Goal: Task Accomplishment & Management: Manage account settings

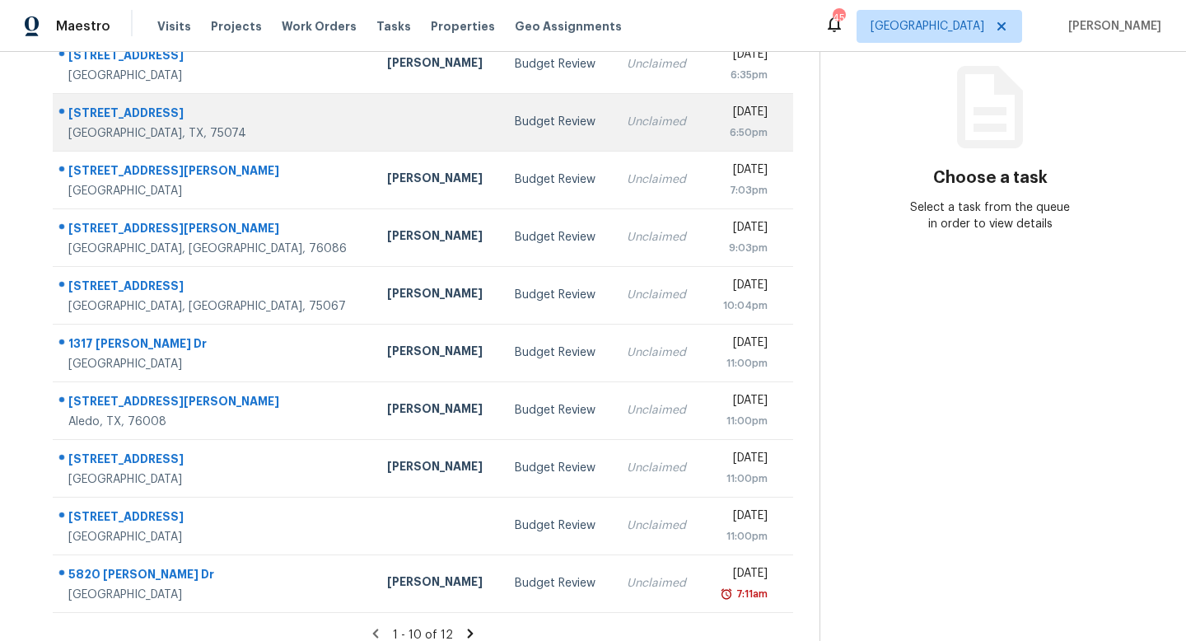
scroll to position [217, 0]
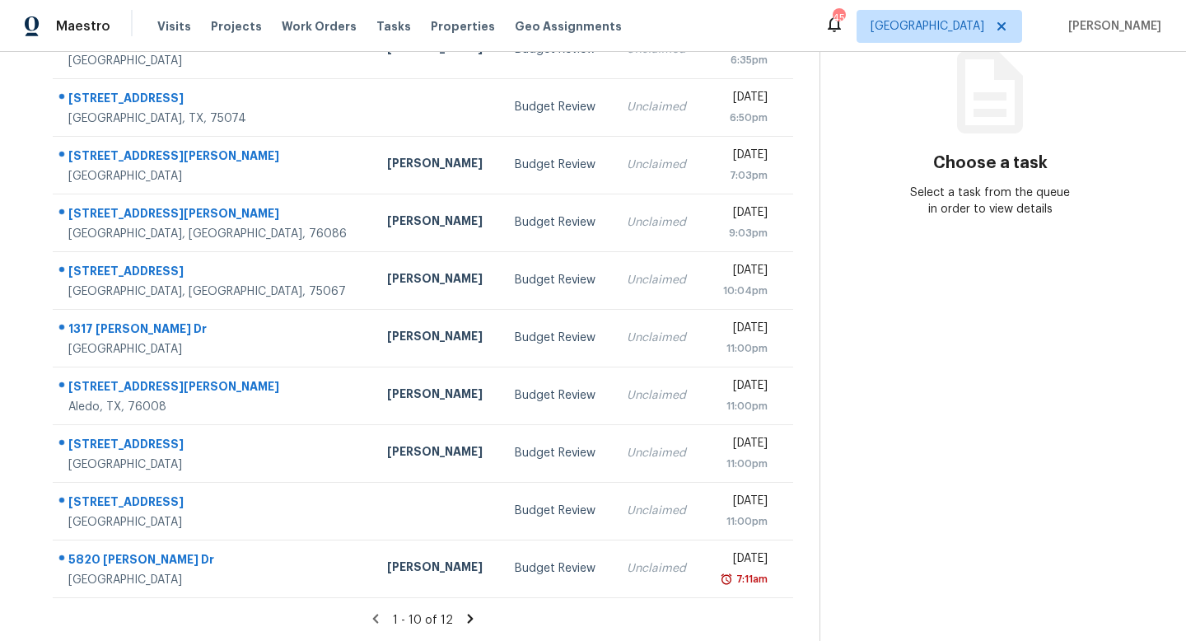
click at [470, 617] on icon at bounding box center [470, 618] width 15 height 15
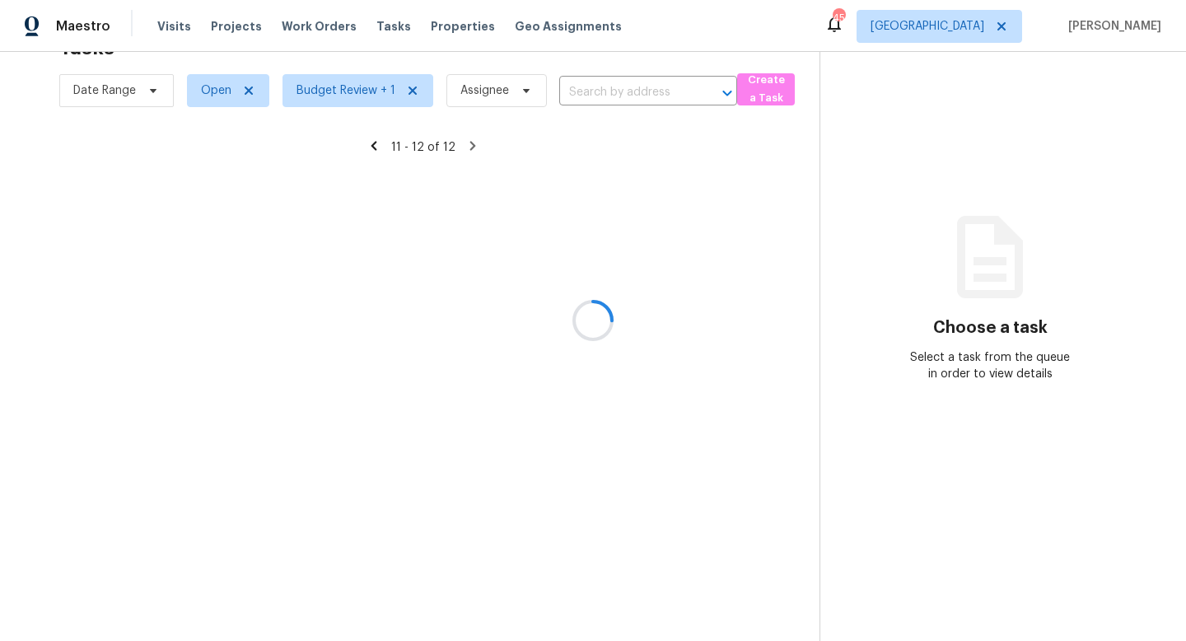
scroll to position [52, 0]
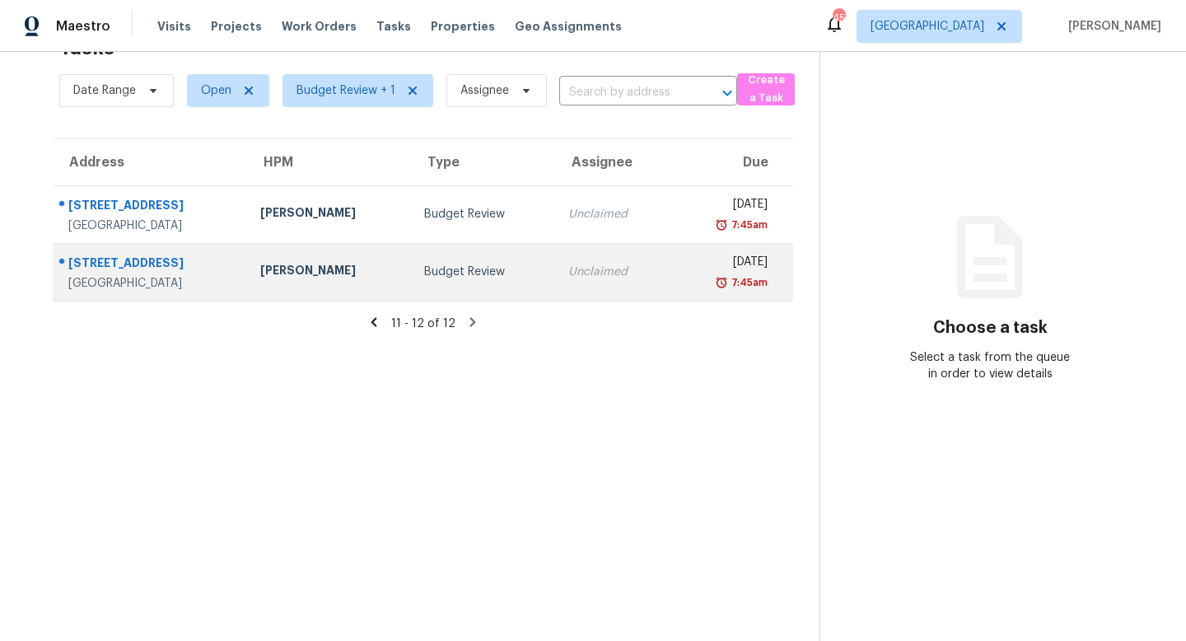
click at [464, 269] on div "Budget Review" at bounding box center [483, 272] width 118 height 16
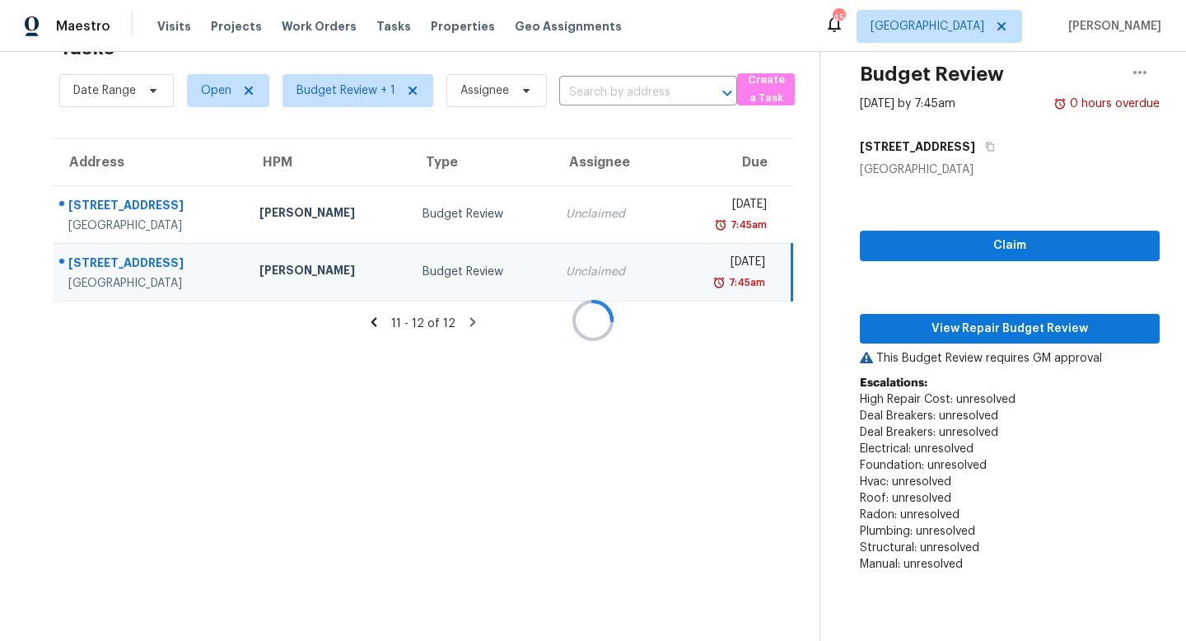
scroll to position [217, 0]
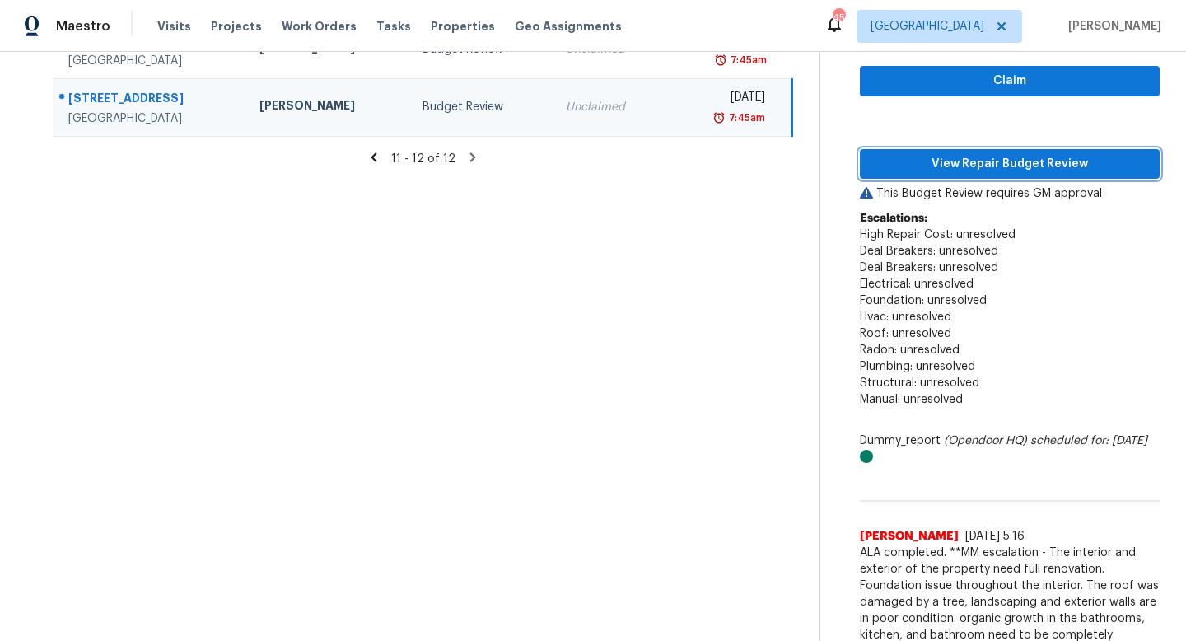
click at [898, 172] on span "View Repair Budget Review" at bounding box center [1010, 164] width 274 height 21
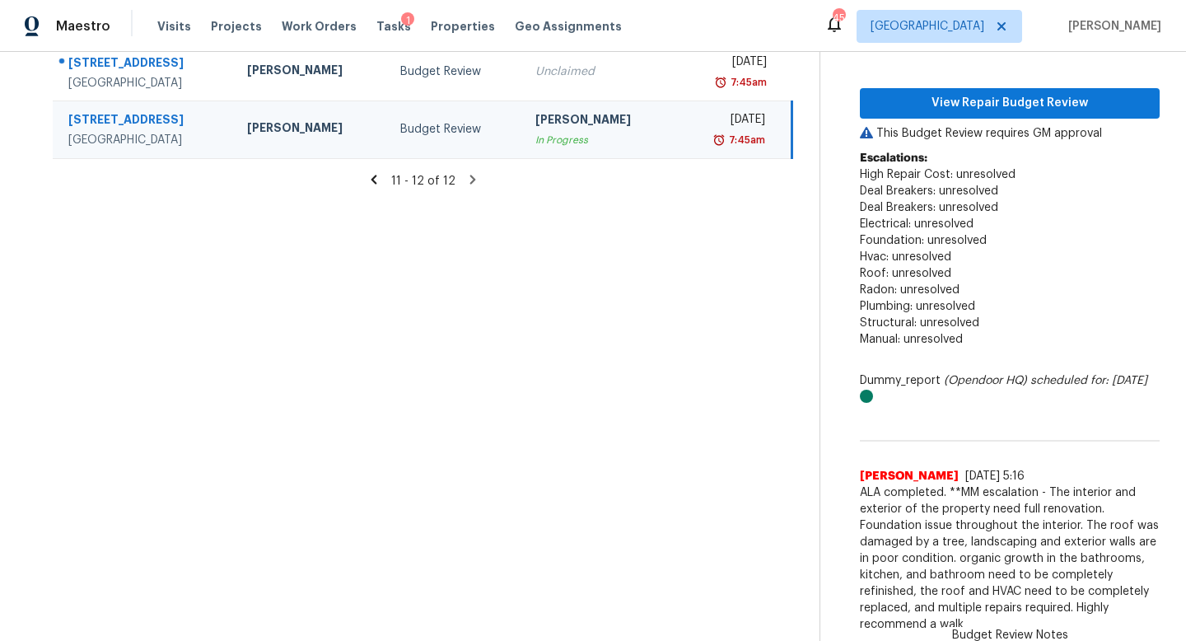
scroll to position [194, 0]
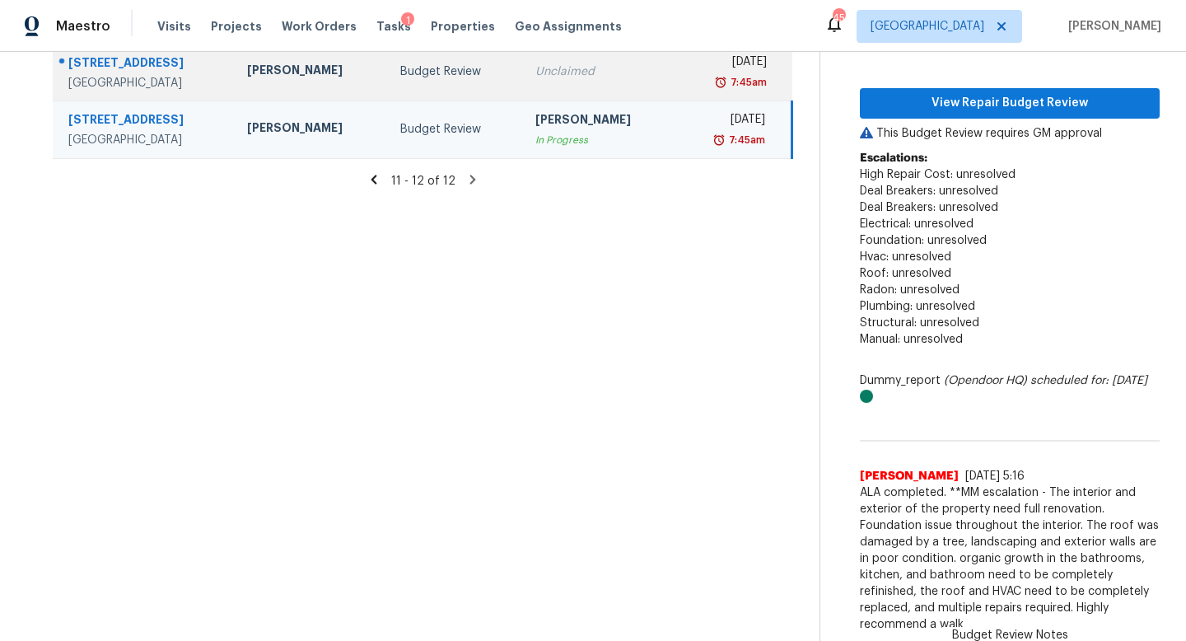
click at [689, 66] on div "Tue, Aug 26th 2025" at bounding box center [728, 64] width 78 height 21
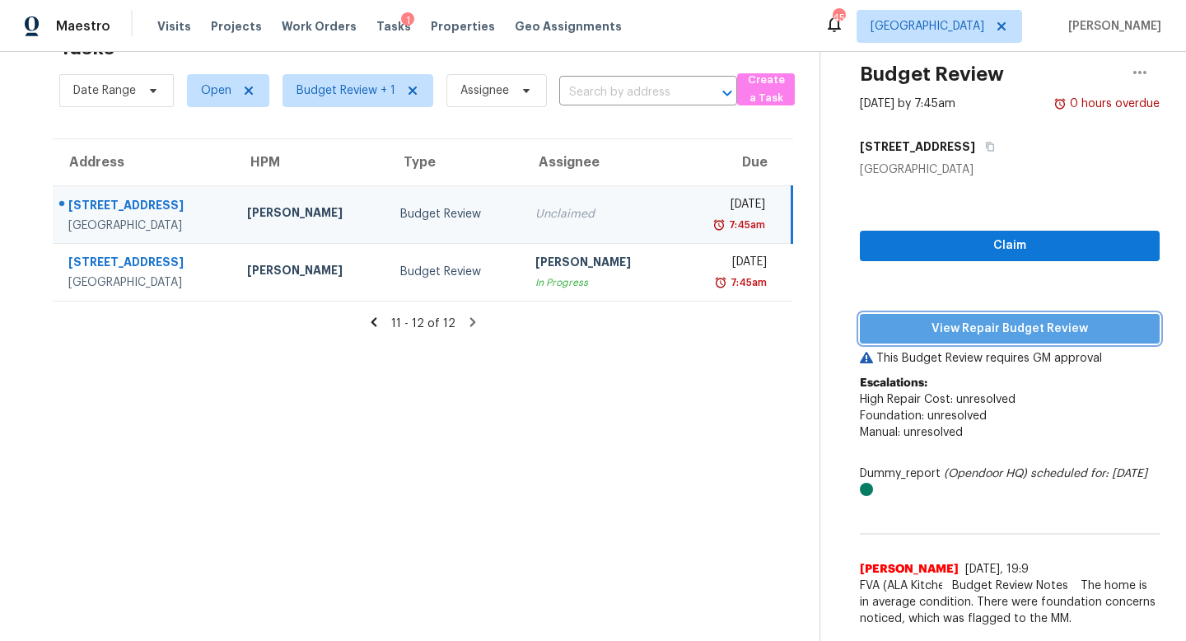
click at [964, 317] on button "View Repair Budget Review" at bounding box center [1010, 329] width 300 height 30
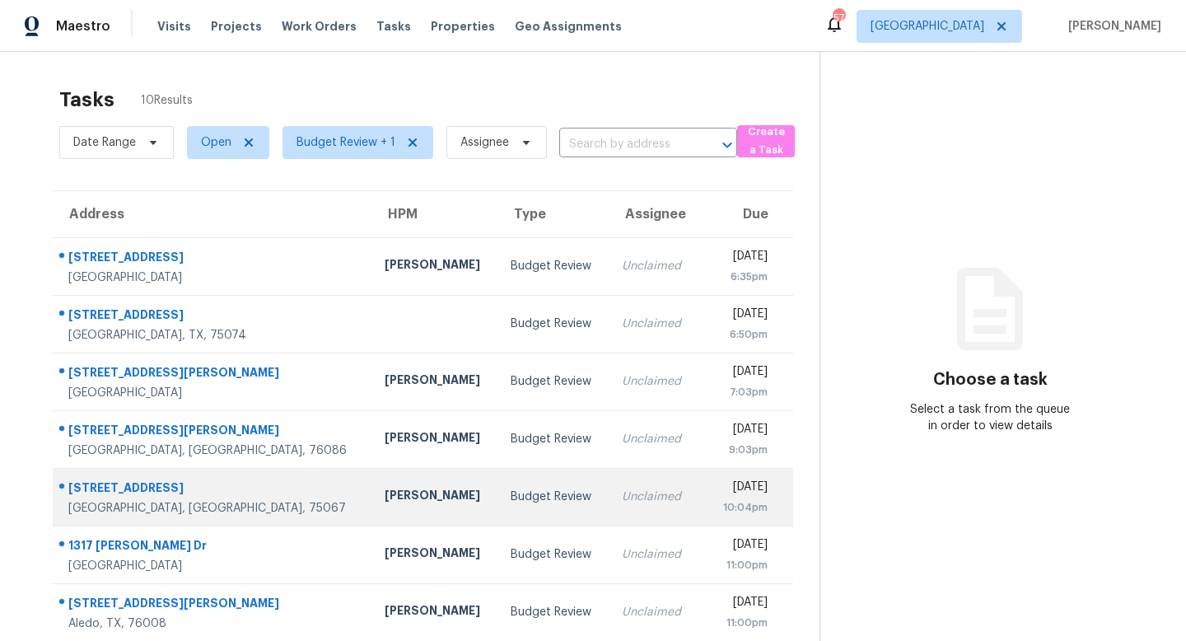
scroll to position [186, 0]
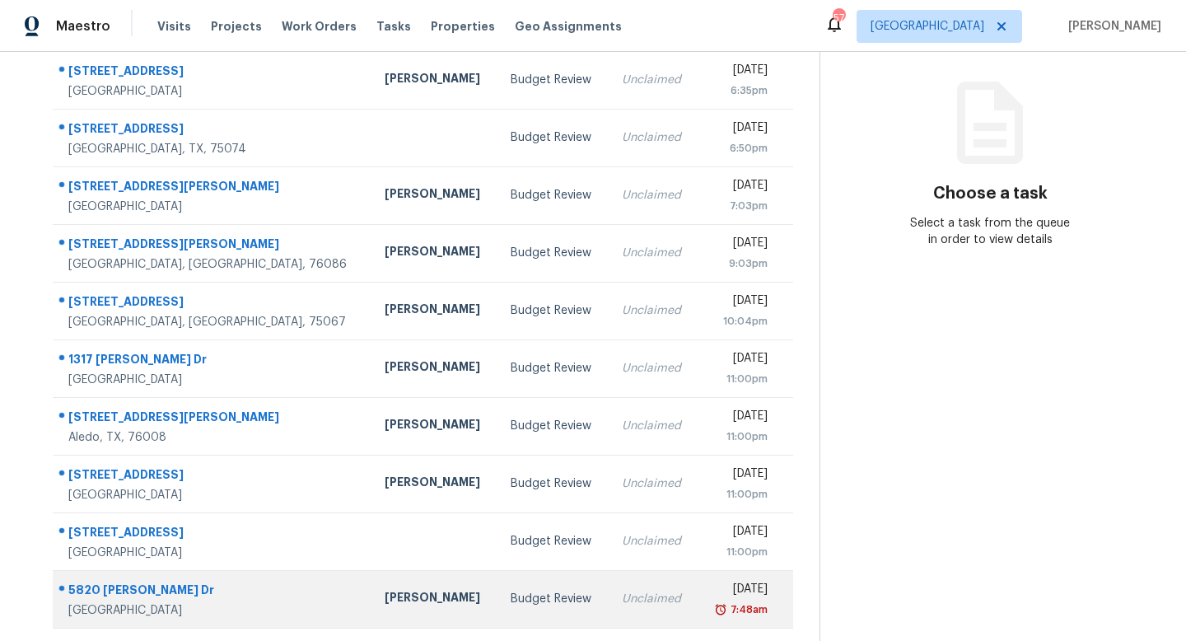
click at [385, 607] on div "Andrew Kempka" at bounding box center [435, 599] width 100 height 21
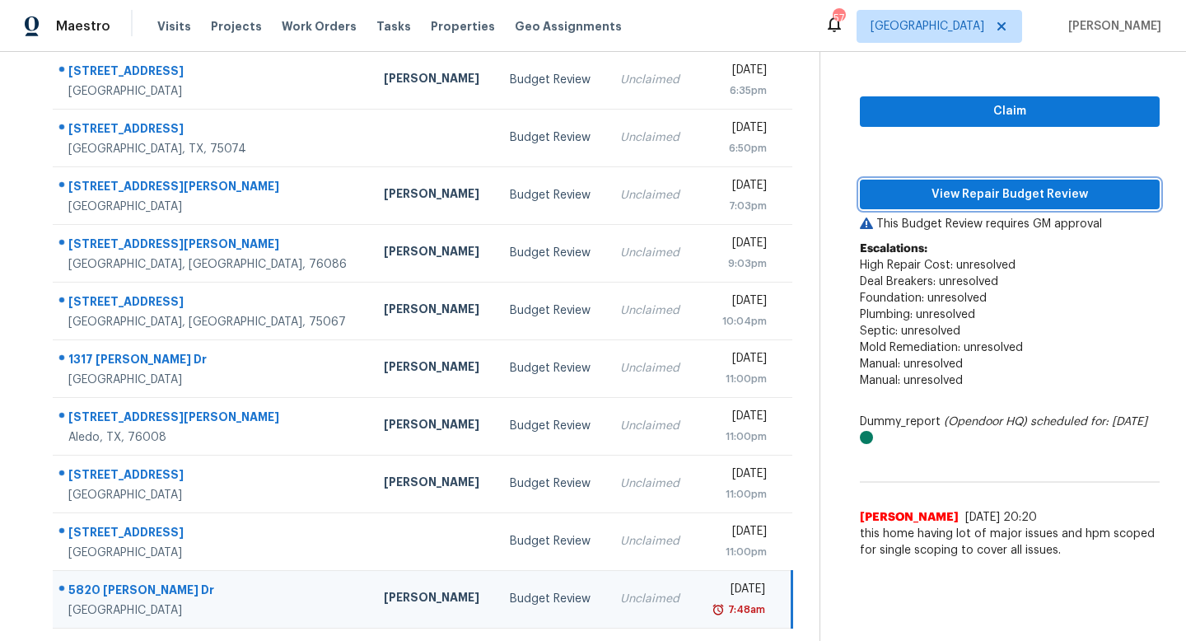
click at [968, 189] on span "View Repair Budget Review" at bounding box center [1010, 195] width 274 height 21
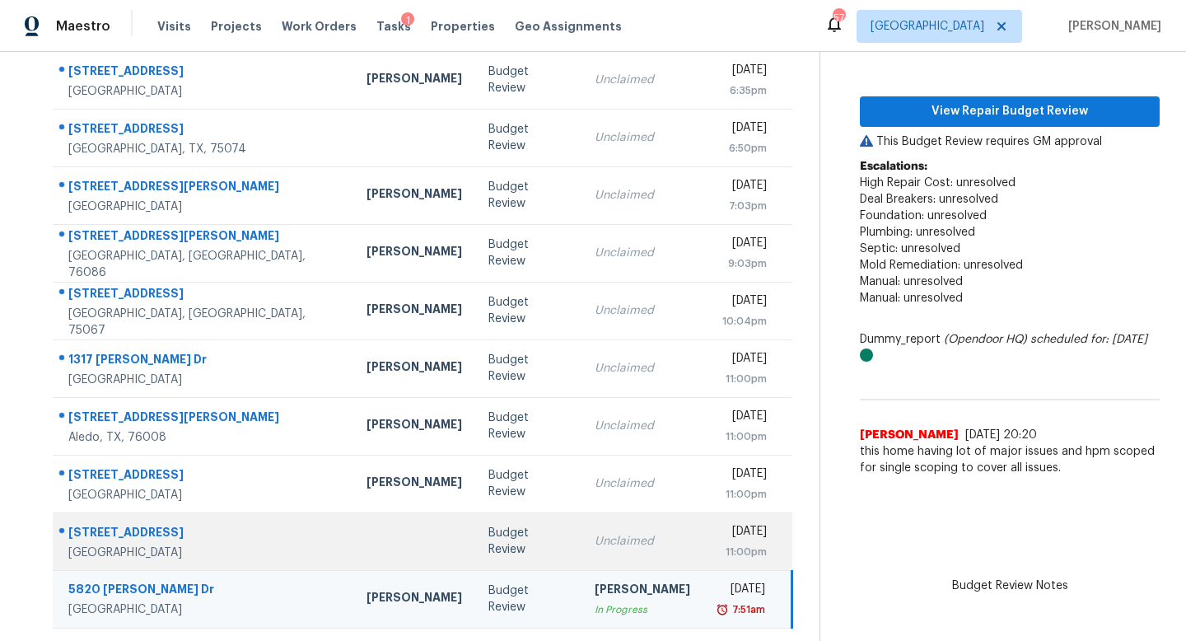
click at [595, 533] on div "Unclaimed" at bounding box center [643, 541] width 96 height 16
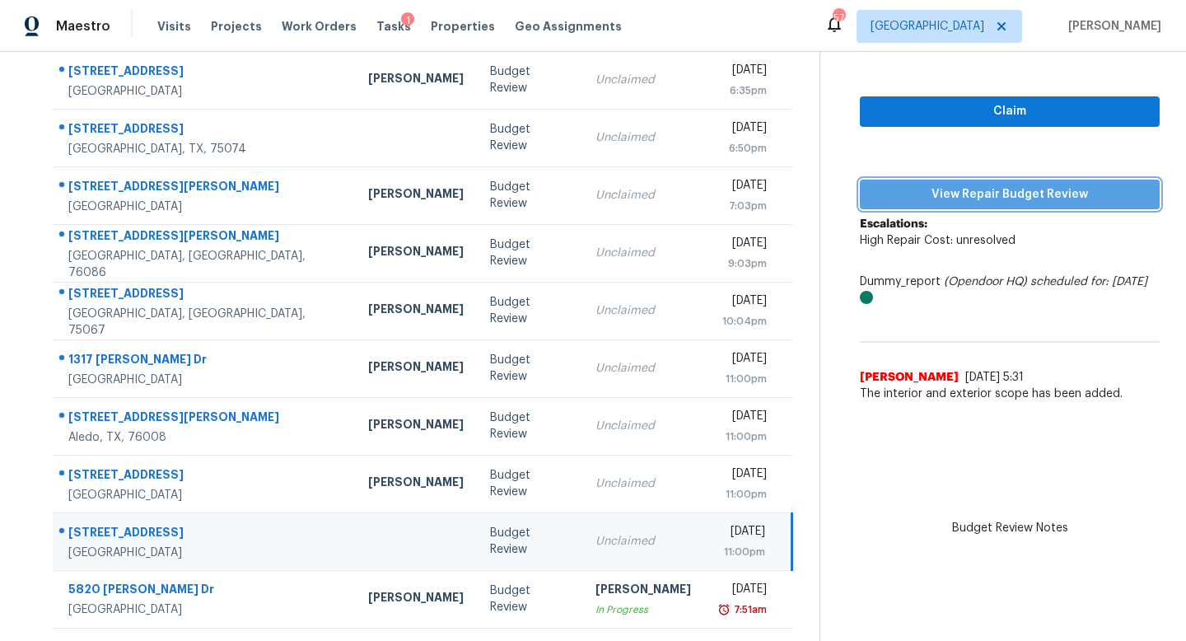
click at [979, 198] on span "View Repair Budget Review" at bounding box center [1010, 195] width 274 height 21
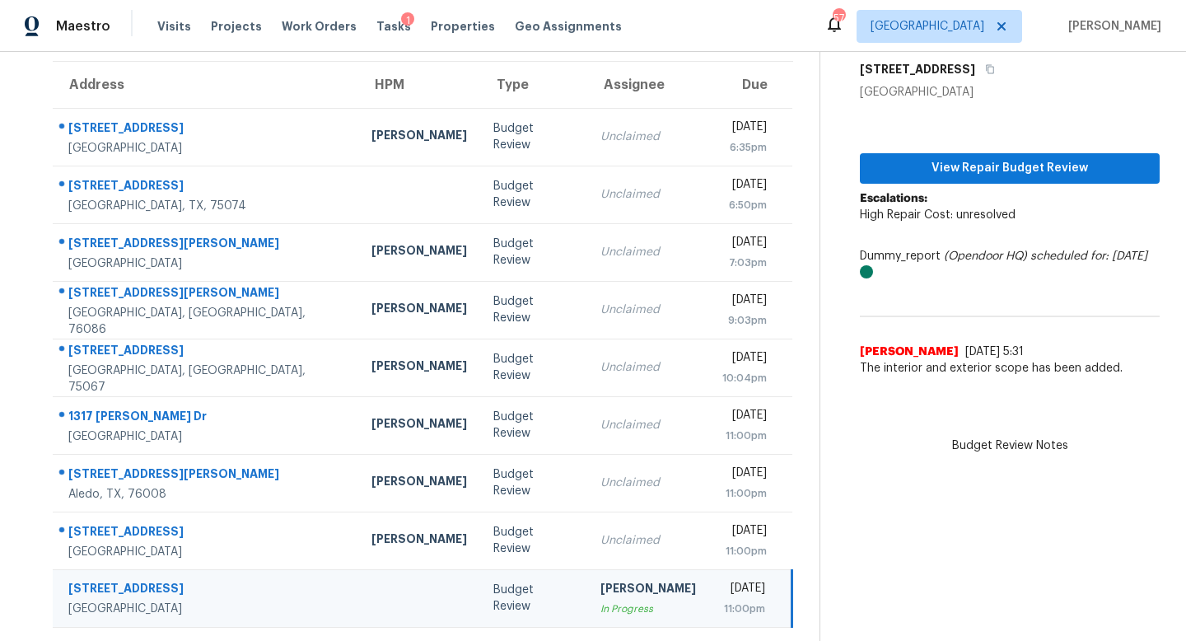
scroll to position [129, 0]
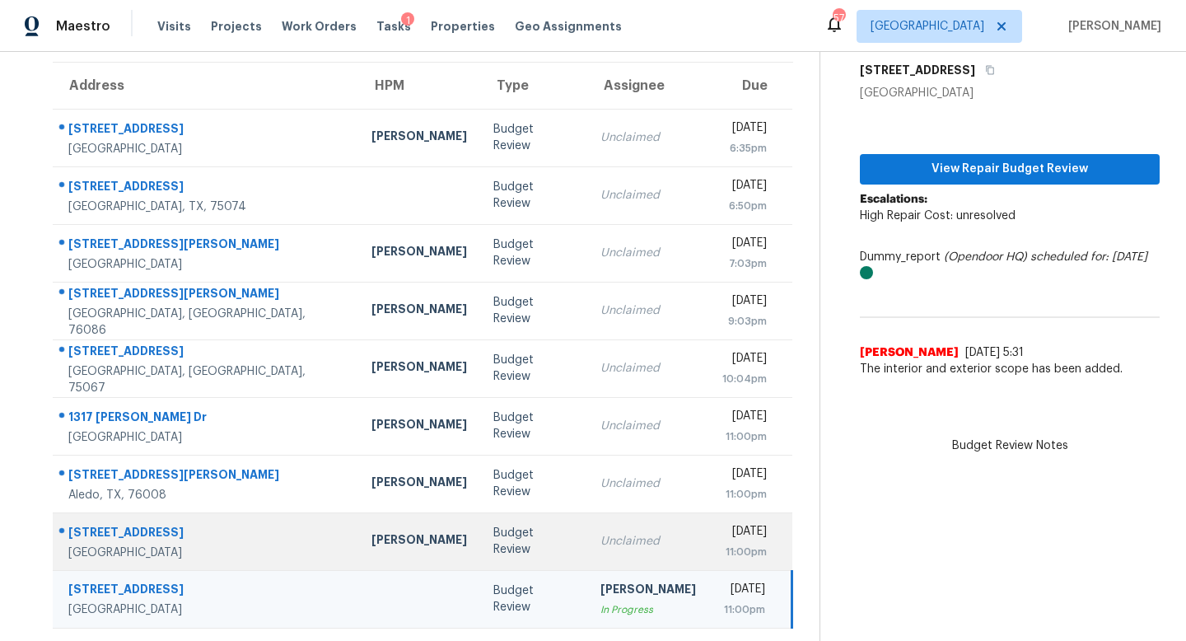
click at [493, 538] on div "Budget Review" at bounding box center [533, 541] width 81 height 33
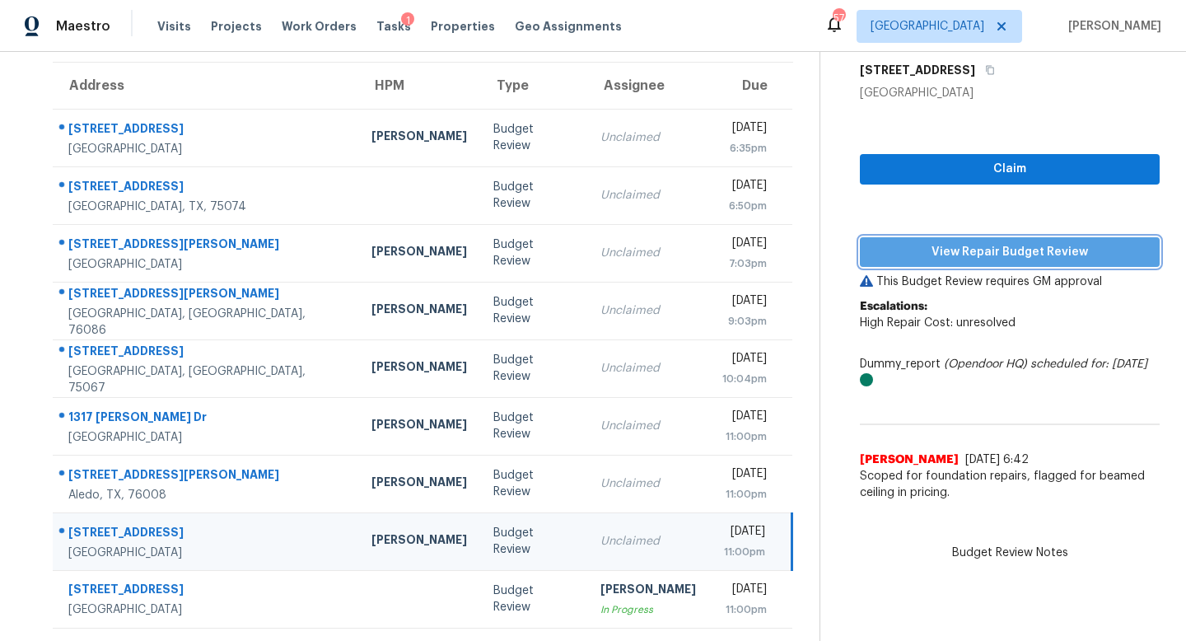
click at [922, 264] on button "View Repair Budget Review" at bounding box center [1010, 252] width 300 height 30
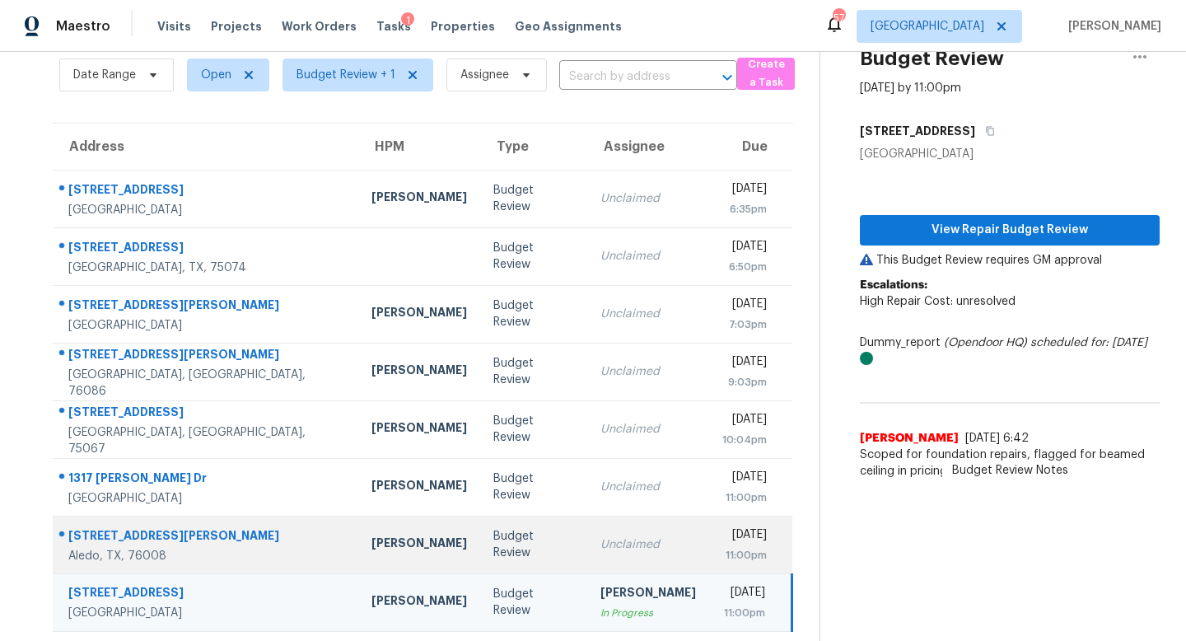
scroll to position [71, 0]
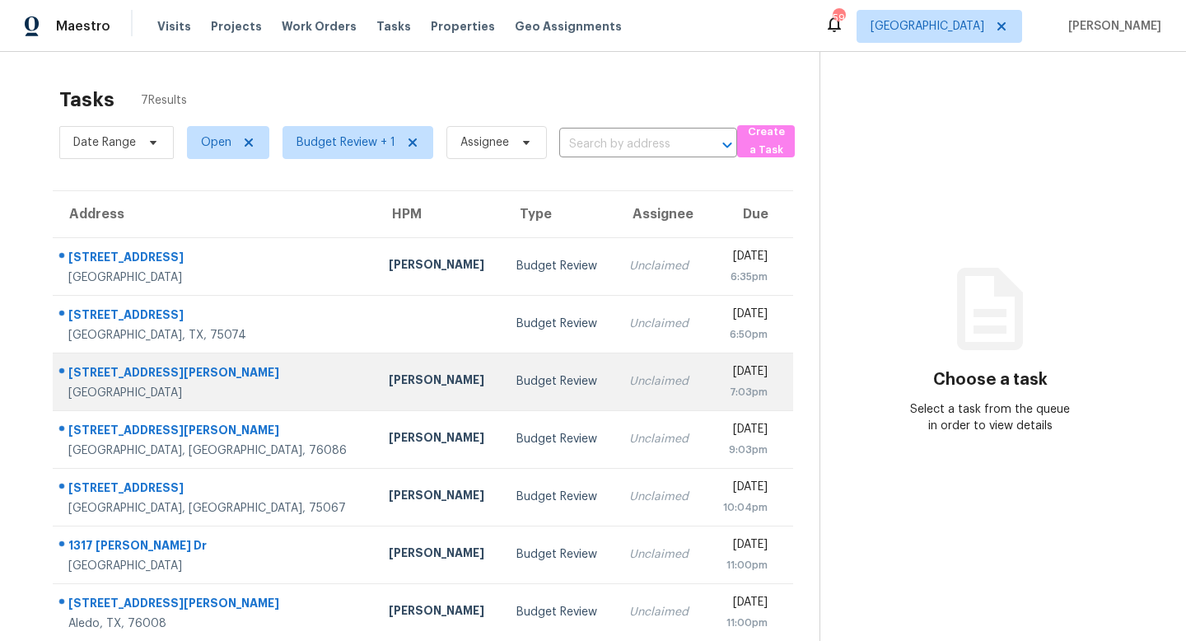
scroll to position [52, 0]
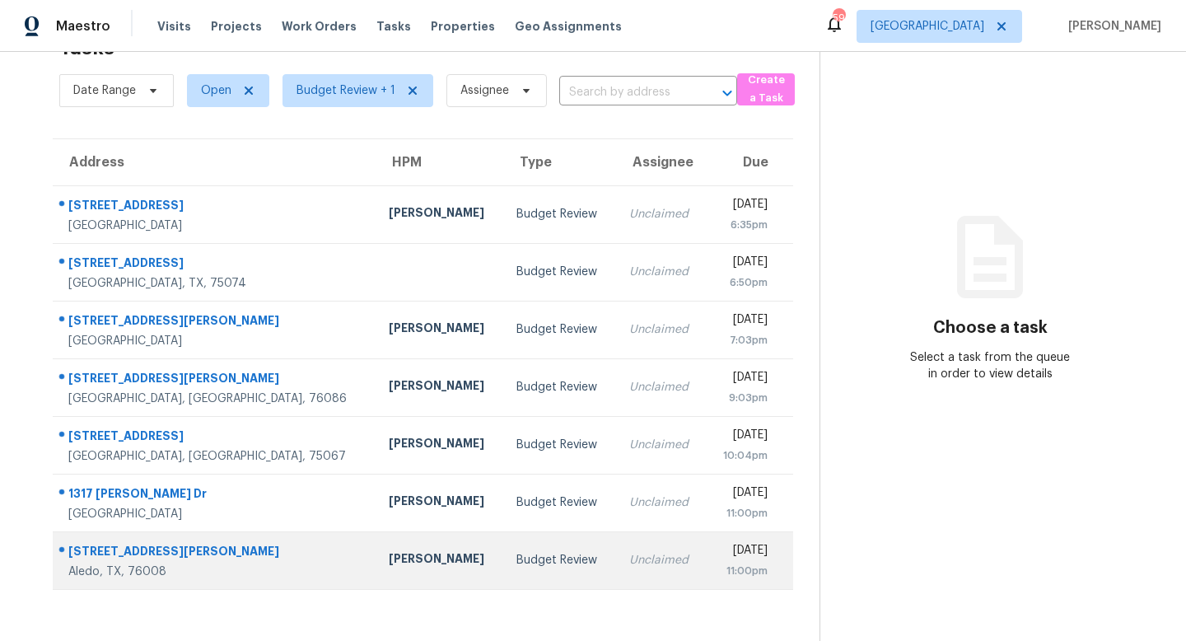
click at [503, 550] on td "Budget Review" at bounding box center [559, 560] width 113 height 58
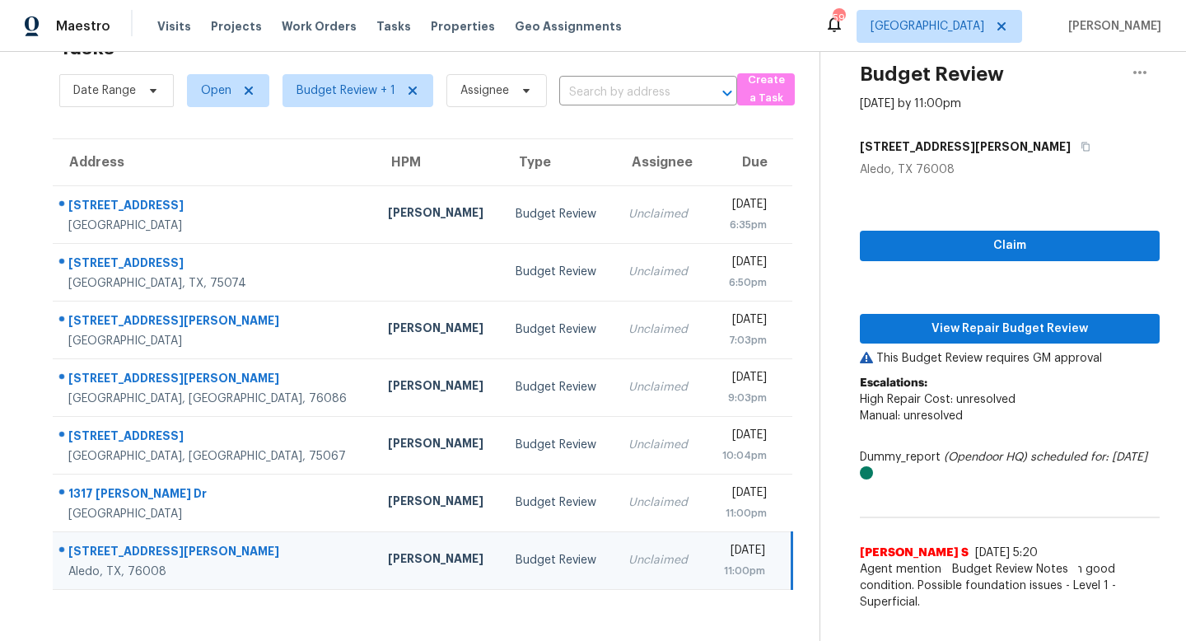
click at [948, 344] on div "Claim View Repair Budget Review This Budget Review requires GM approval Escalat…" at bounding box center [1010, 398] width 300 height 441
click at [949, 334] on span "View Repair Budget Review" at bounding box center [1010, 329] width 274 height 21
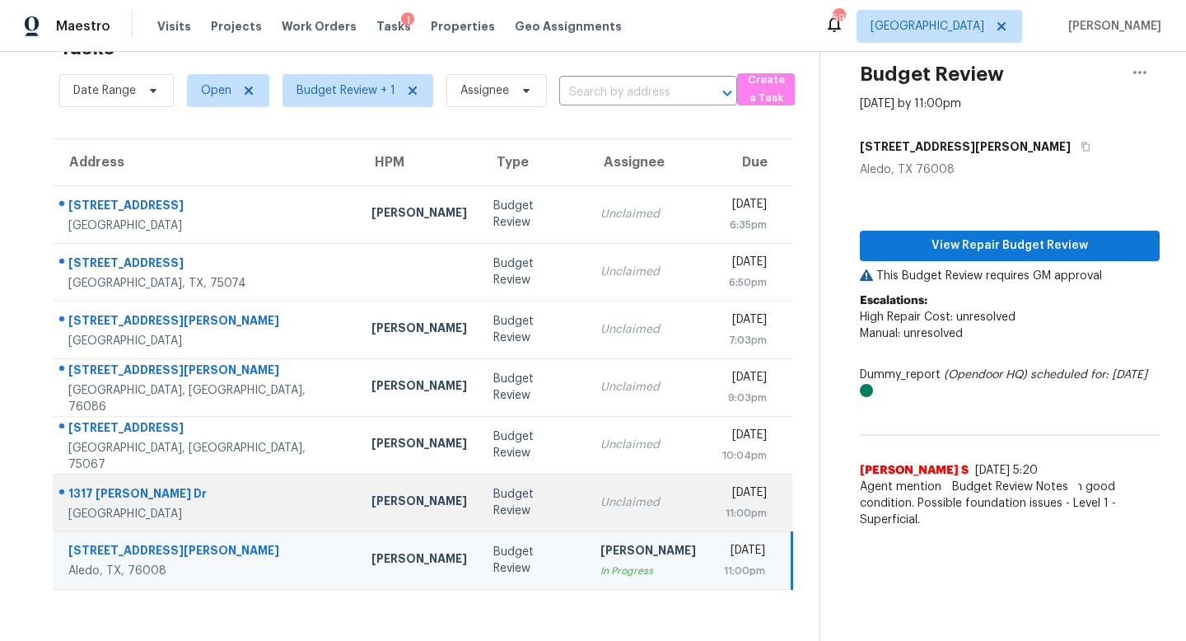
click at [480, 492] on td "Budget Review" at bounding box center [533, 503] width 107 height 58
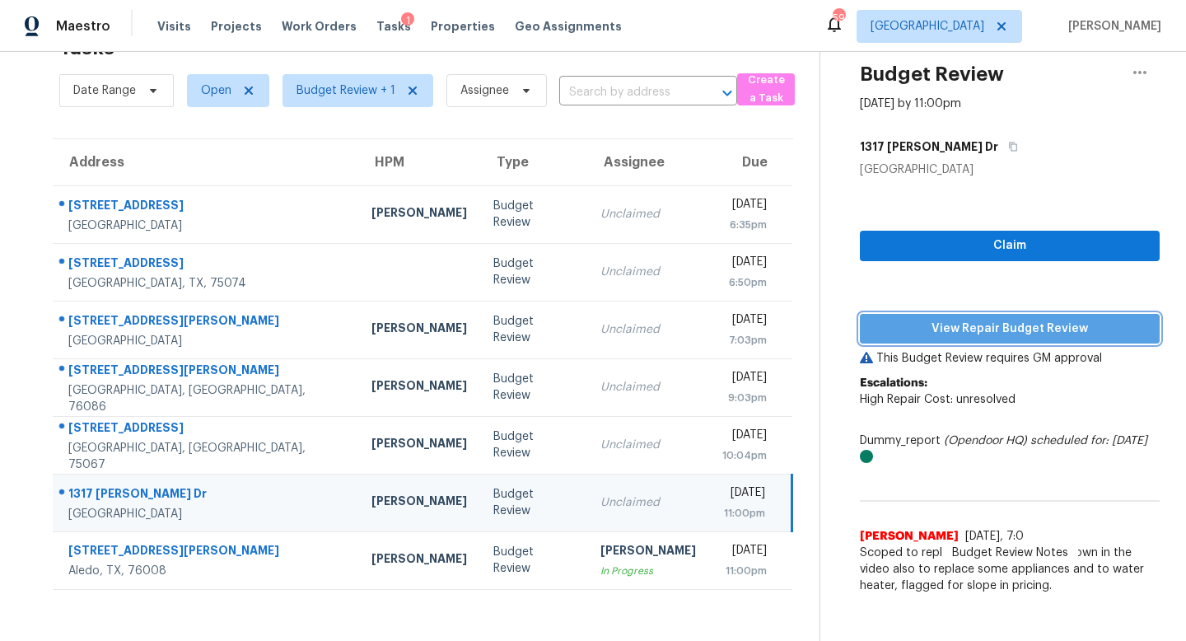
click at [947, 334] on span "View Repair Budget Review" at bounding box center [1010, 329] width 274 height 21
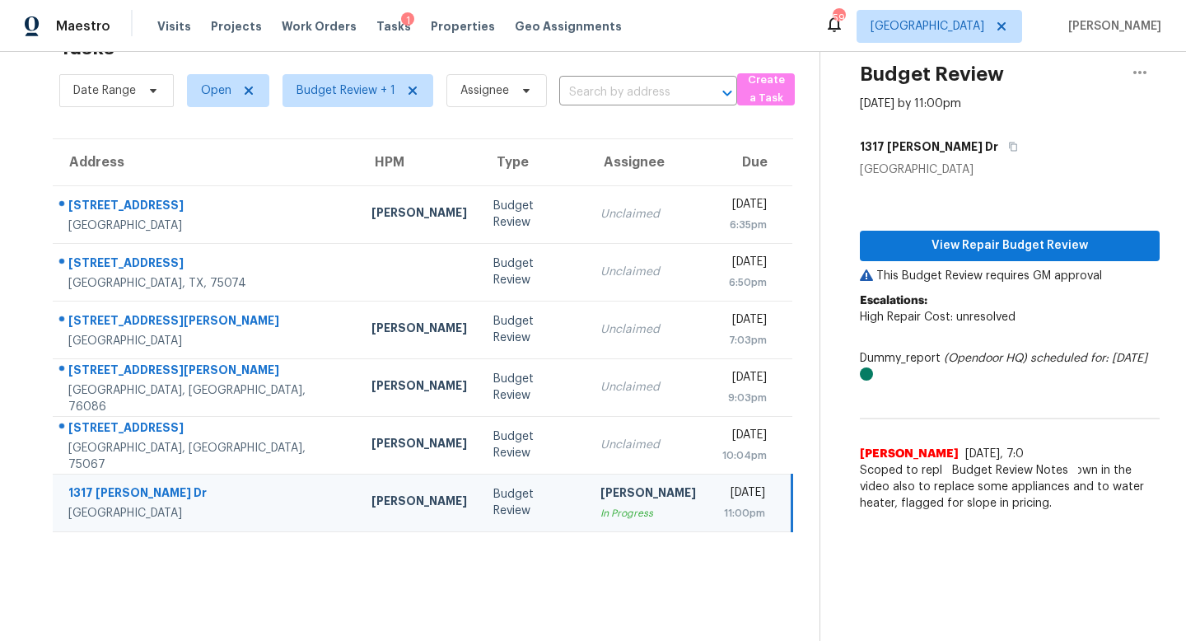
click at [587, 474] on td "Frederick Gilbert In Progress" at bounding box center [648, 503] width 122 height 58
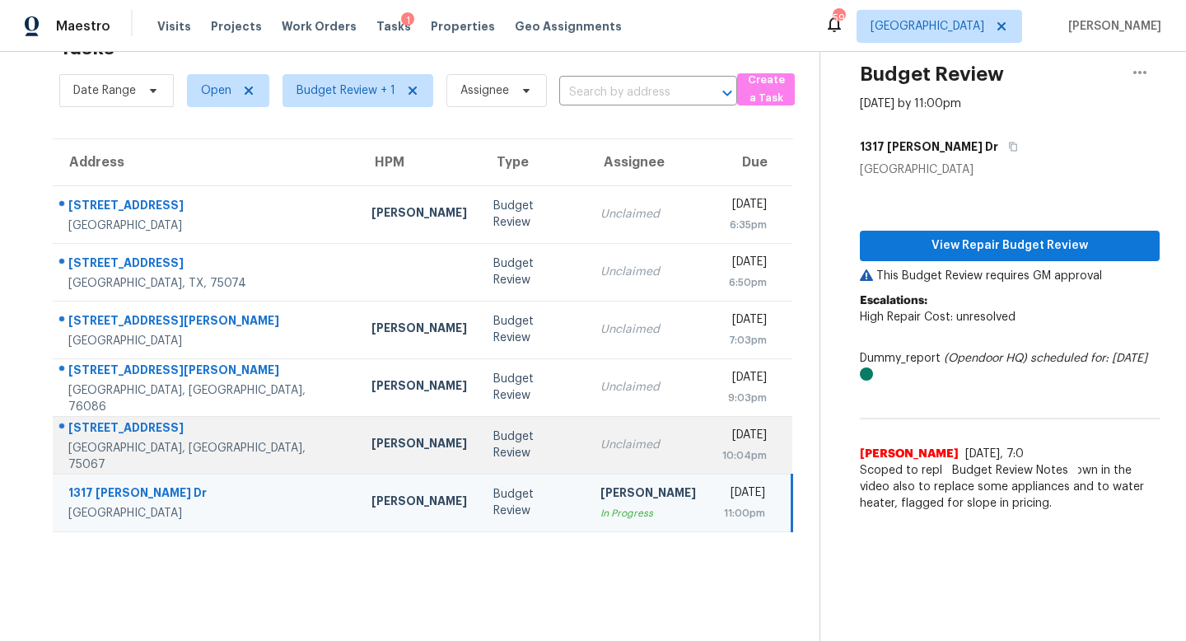
click at [587, 457] on td "Unclaimed" at bounding box center [648, 445] width 122 height 58
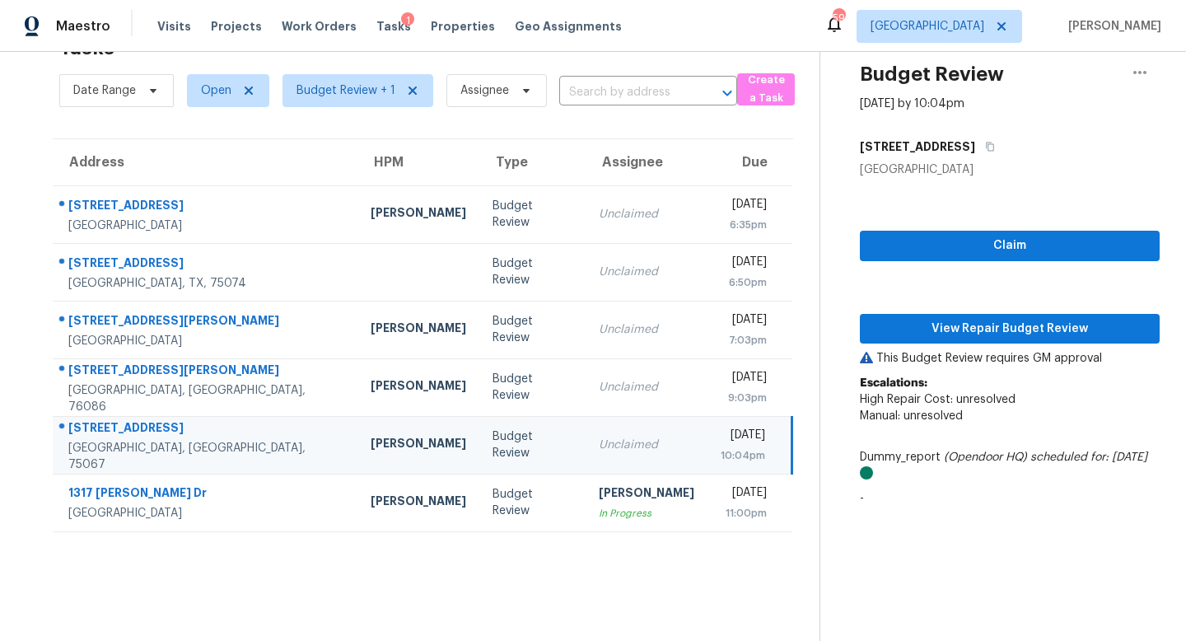
click at [939, 312] on div "Claim View Repair Budget Review This Budget Review requires GM approval Escalat…" at bounding box center [1010, 346] width 300 height 337
click at [935, 322] on span "View Repair Budget Review" at bounding box center [1010, 329] width 274 height 21
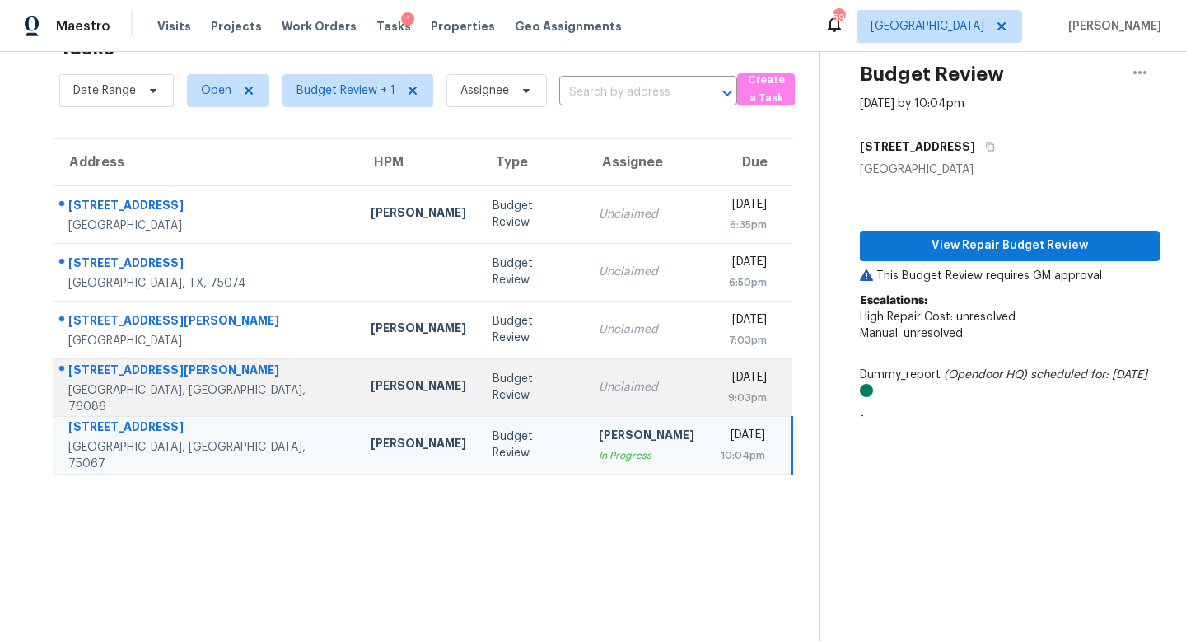
click at [599, 379] on div "Unclaimed" at bounding box center [647, 387] width 96 height 16
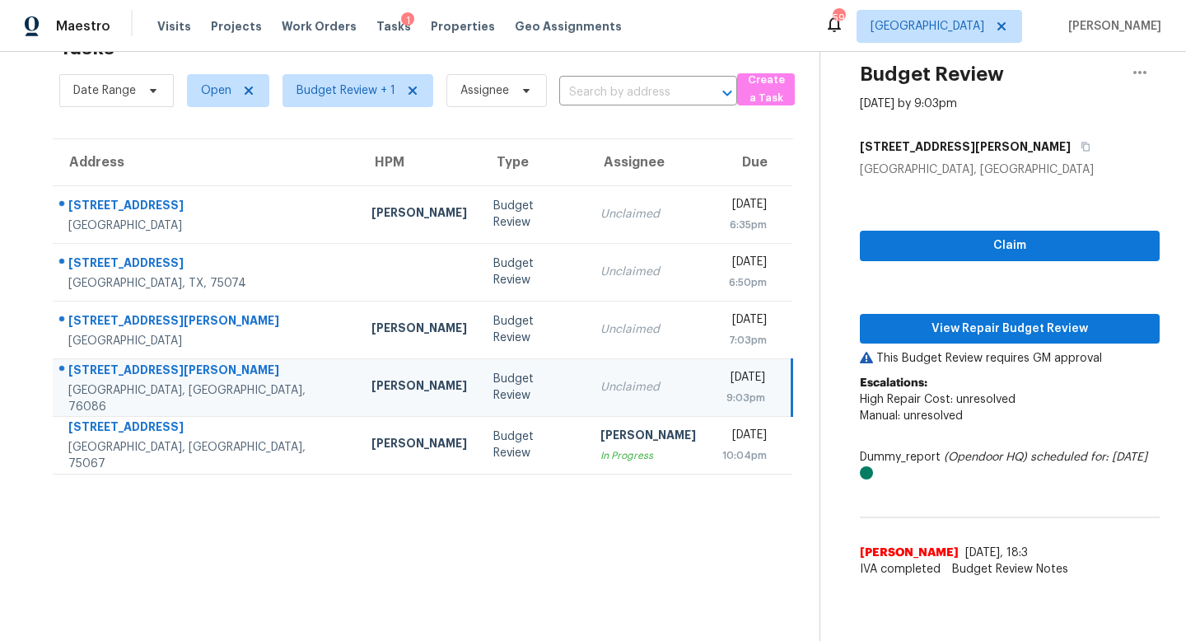
click at [942, 311] on div "Claim View Repair Budget Review This Budget Review requires GM approval Escalat…" at bounding box center [1010, 382] width 300 height 408
click at [941, 323] on span "View Repair Budget Review" at bounding box center [1010, 329] width 274 height 21
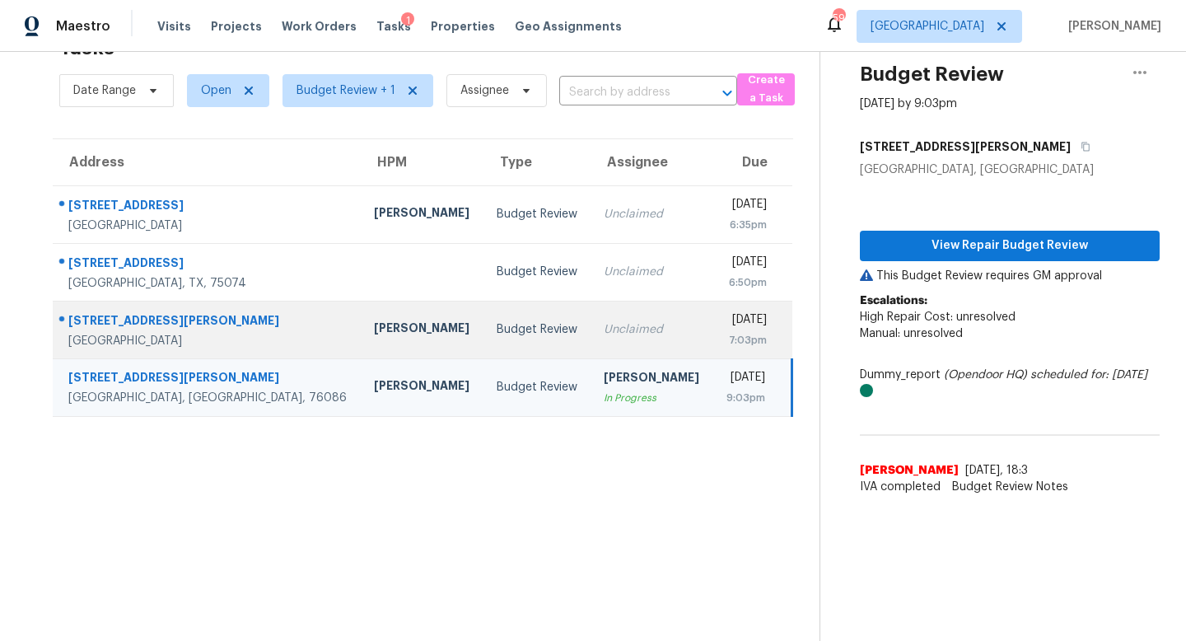
click at [591, 348] on td "Unclaimed" at bounding box center [652, 330] width 123 height 58
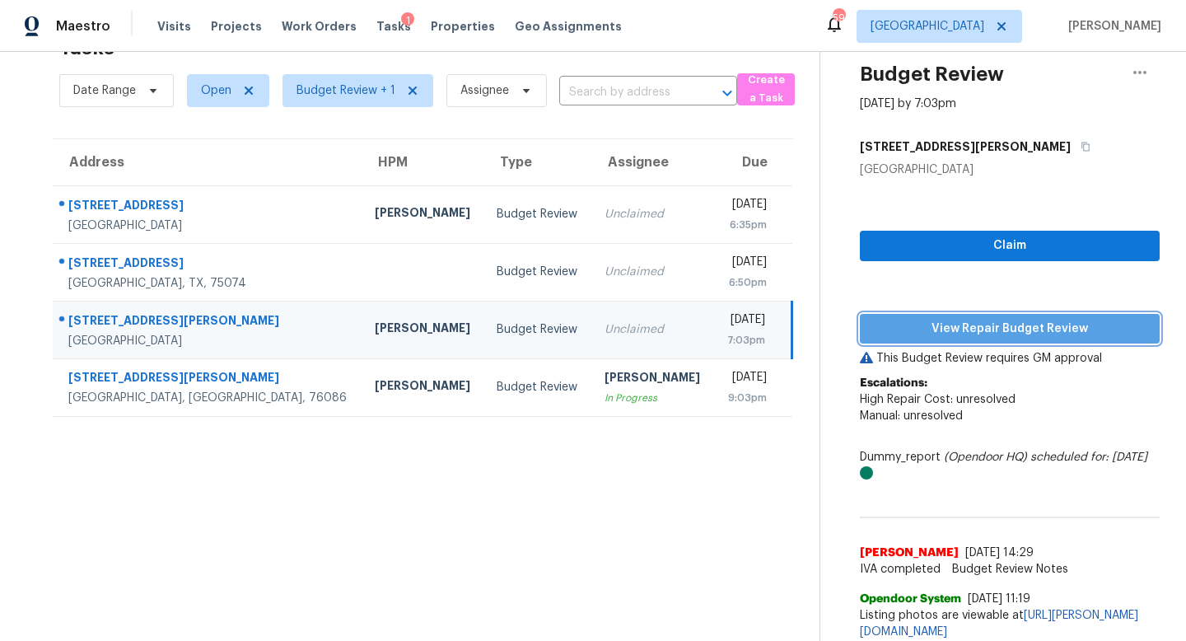
click at [908, 334] on span "View Repair Budget Review" at bounding box center [1010, 329] width 274 height 21
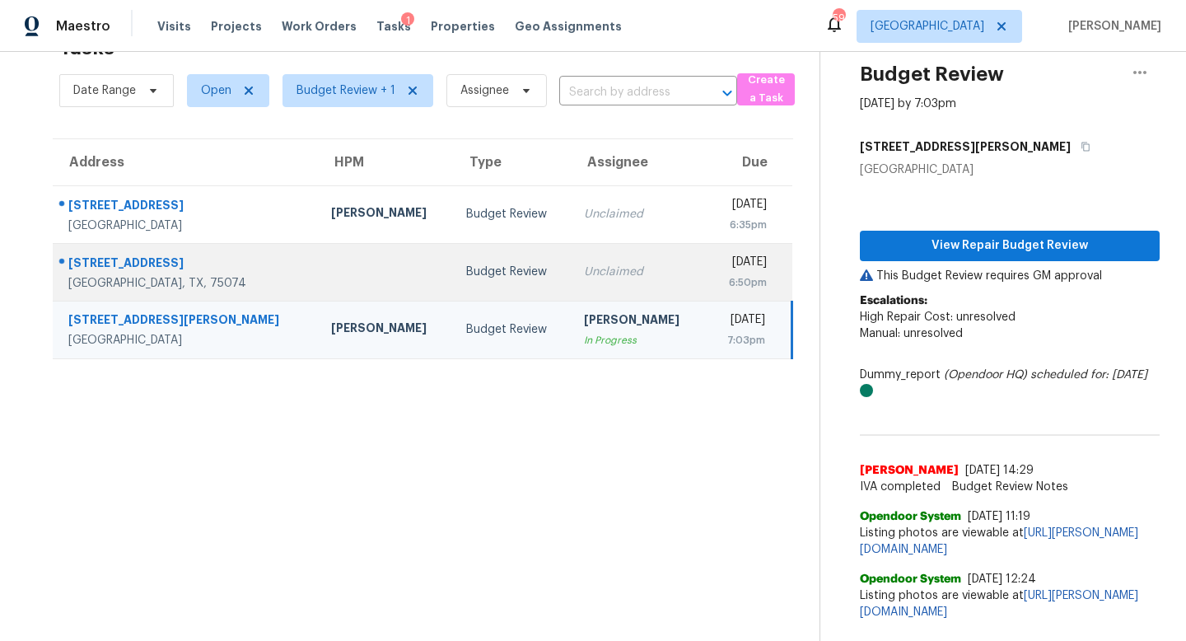
click at [588, 269] on div "Unclaimed" at bounding box center [638, 272] width 109 height 16
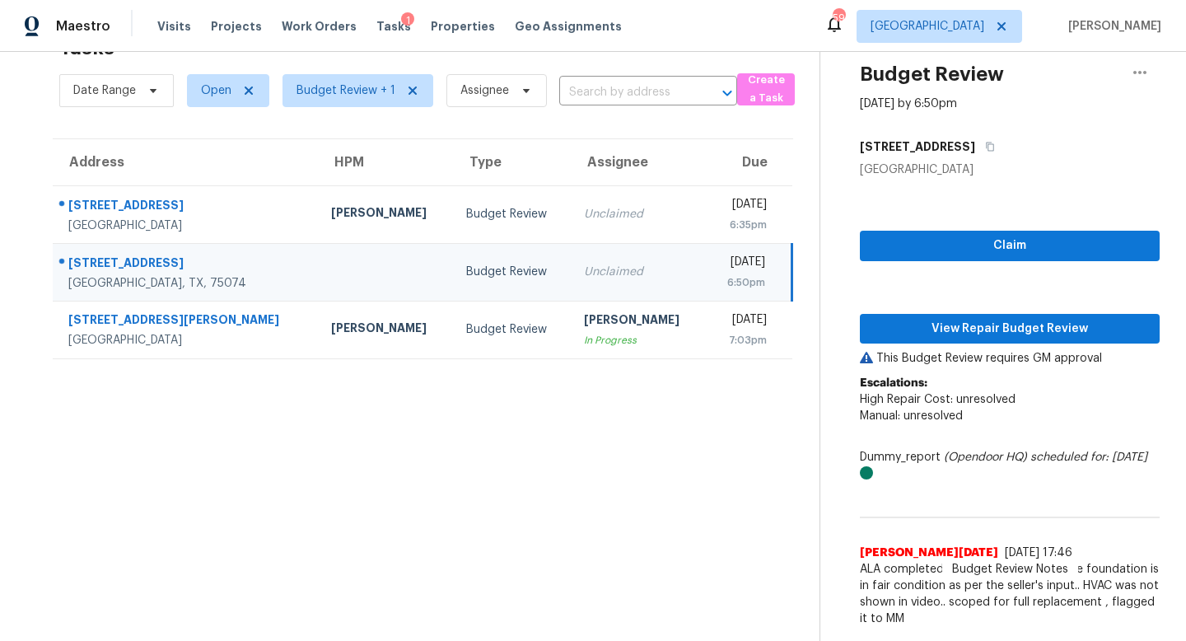
click at [958, 344] on div "Claim View Repair Budget Review This Budget Review requires GM approval Escalat…" at bounding box center [1010, 406] width 300 height 457
click at [959, 334] on span "View Repair Budget Review" at bounding box center [1010, 329] width 274 height 21
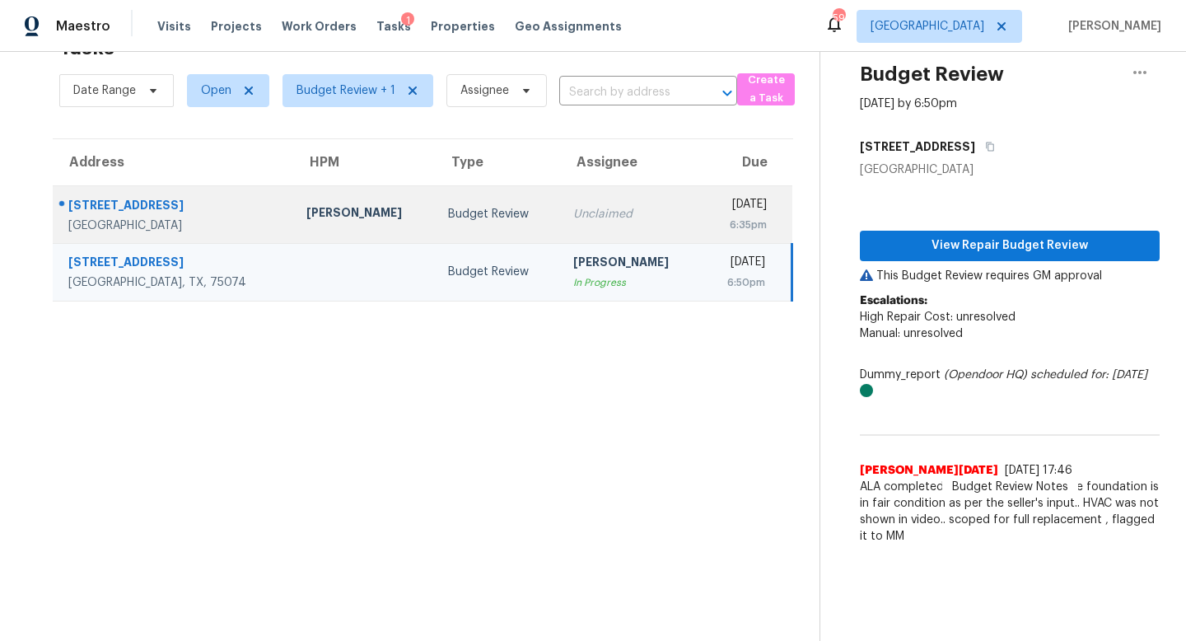
click at [573, 216] on div "Unclaimed" at bounding box center [630, 214] width 115 height 16
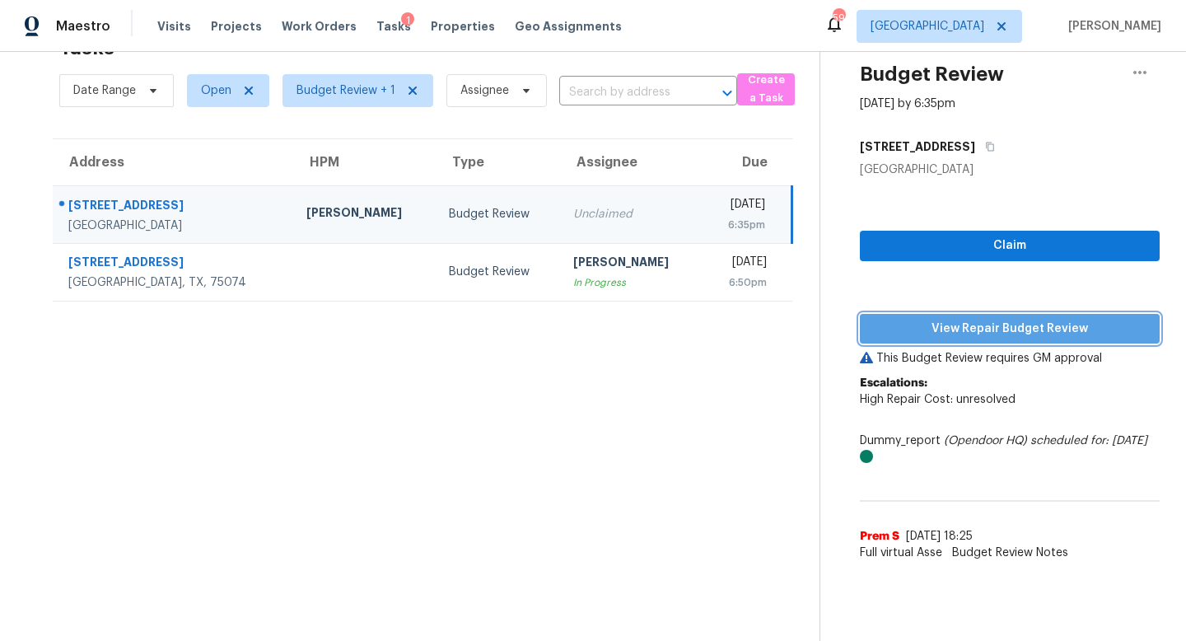
click at [952, 325] on span "View Repair Budget Review" at bounding box center [1010, 329] width 274 height 21
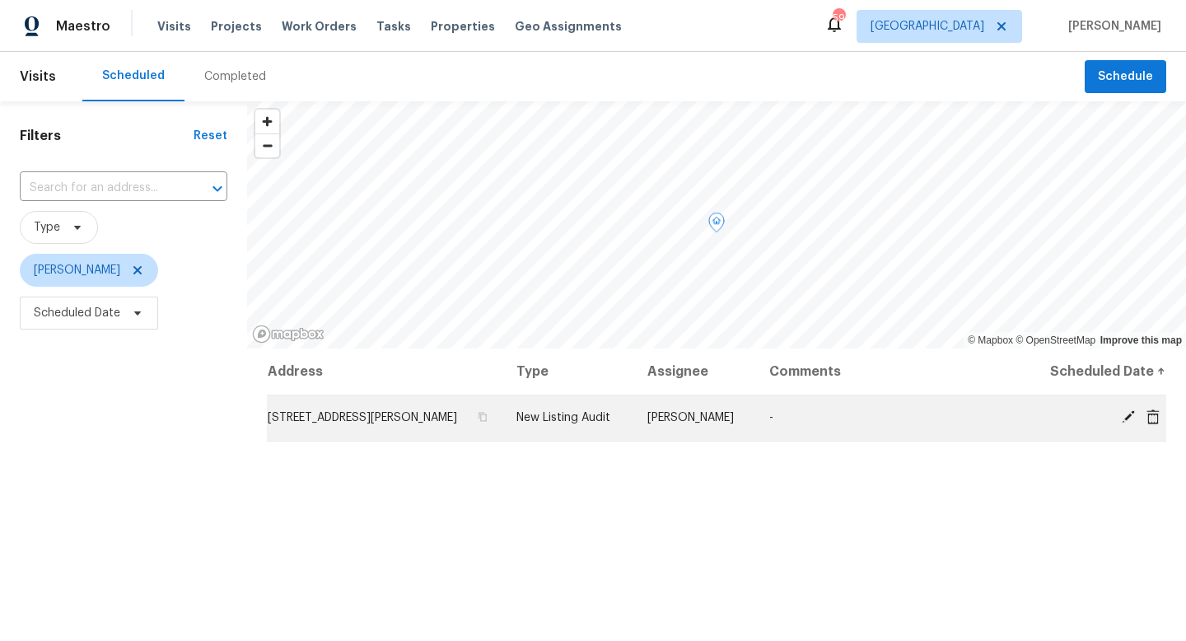
click at [1148, 413] on icon at bounding box center [1153, 416] width 13 height 15
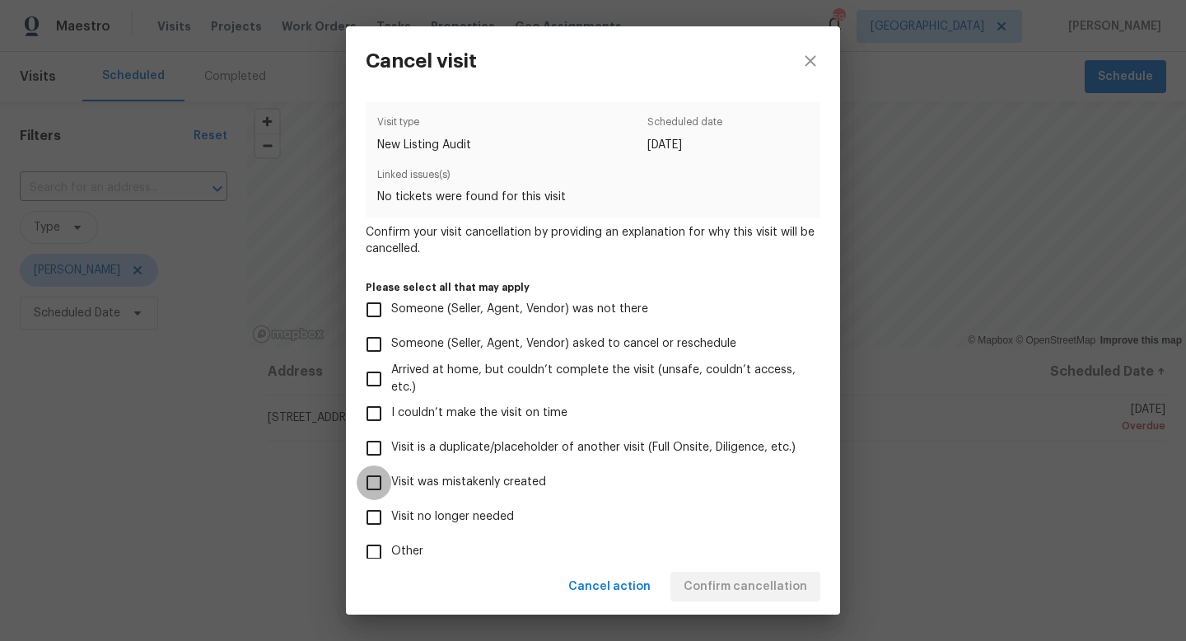
click at [378, 480] on input "Visit was mistakenly created" at bounding box center [374, 482] width 35 height 35
checkbox input "true"
click at [739, 578] on span "Confirm cancellation" at bounding box center [746, 587] width 124 height 21
